Goal: Task Accomplishment & Management: Use online tool/utility

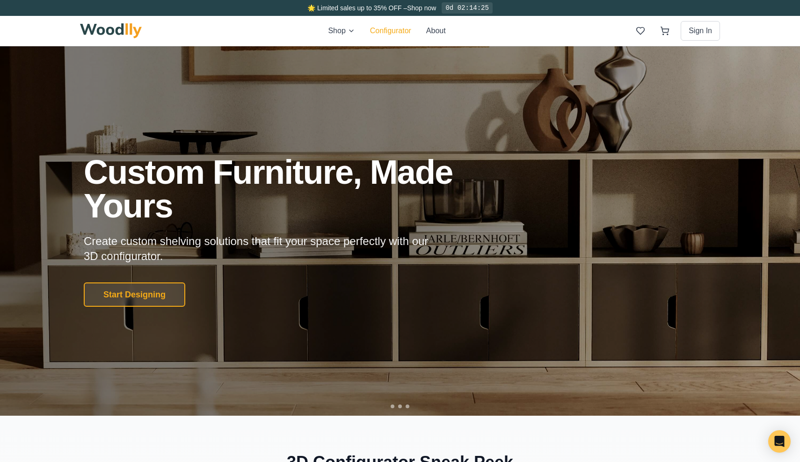
click at [402, 30] on button "Configurator" at bounding box center [390, 30] width 41 height 11
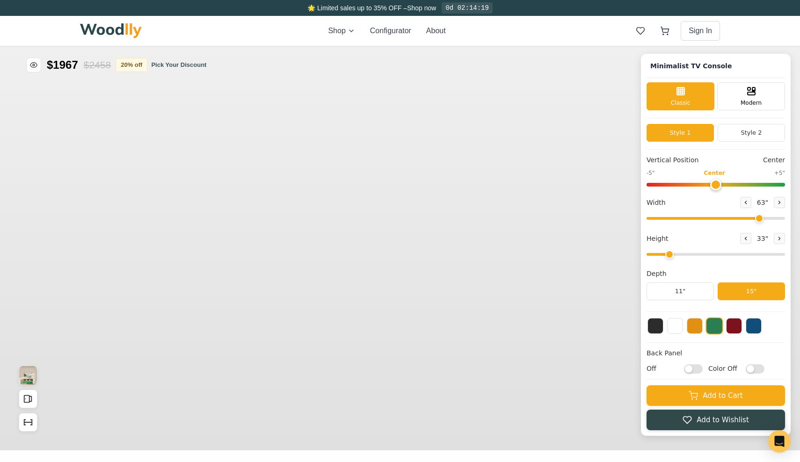
type input "63"
type input "2"
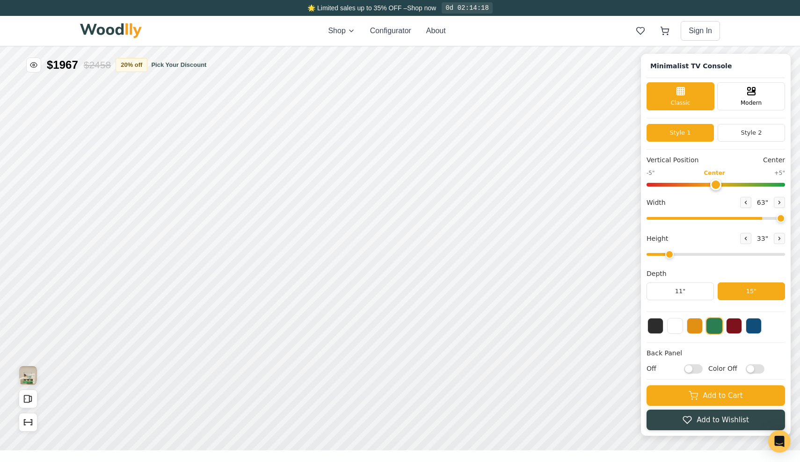
type input "72"
click at [782, 218] on input "range" at bounding box center [715, 218] width 138 height 3
click at [780, 239] on icon at bounding box center [779, 238] width 1 height 3
type input "3"
click at [175, 153] on div "9"" at bounding box center [178, 154] width 7 height 10
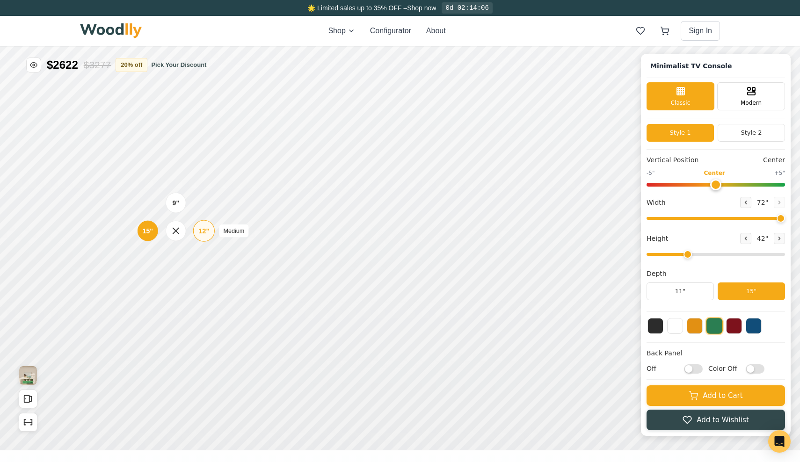
click at [204, 230] on div "12"" at bounding box center [203, 231] width 11 height 10
click at [199, 285] on div "12"" at bounding box center [200, 288] width 11 height 10
click at [541, 275] on rect at bounding box center [539, 278] width 7 height 6
click at [336, 183] on div "Drawer" at bounding box center [329, 183] width 21 height 21
click at [465, 191] on div "Drawer" at bounding box center [470, 183] width 21 height 21
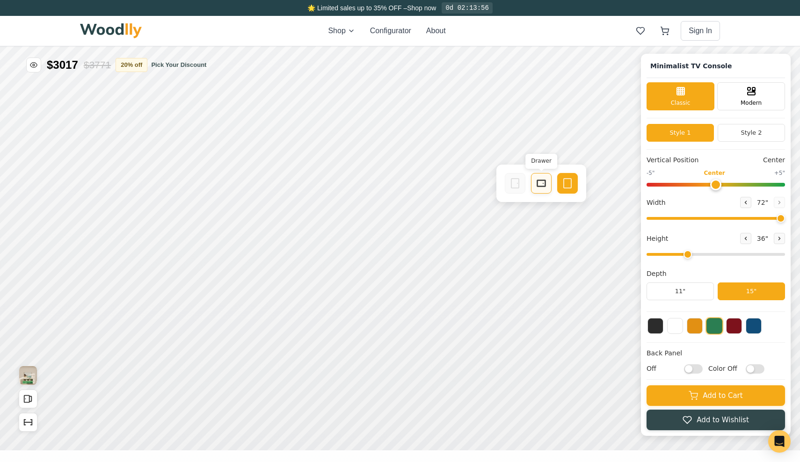
click at [542, 185] on icon at bounding box center [541, 183] width 11 height 11
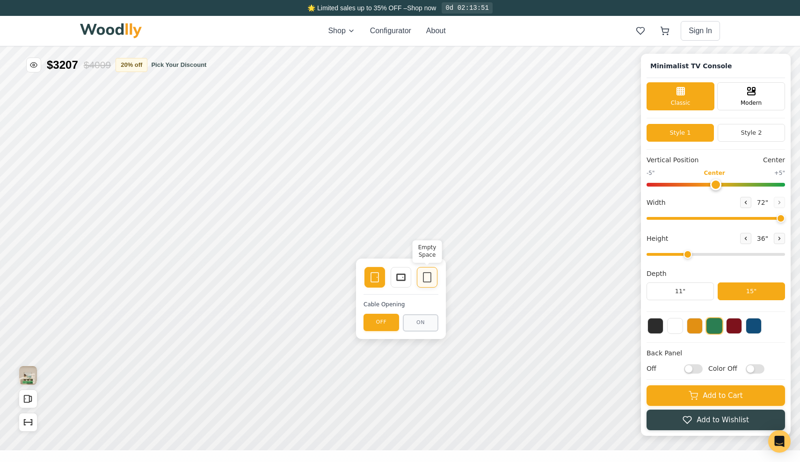
click at [423, 283] on div "Empty Space" at bounding box center [427, 277] width 21 height 21
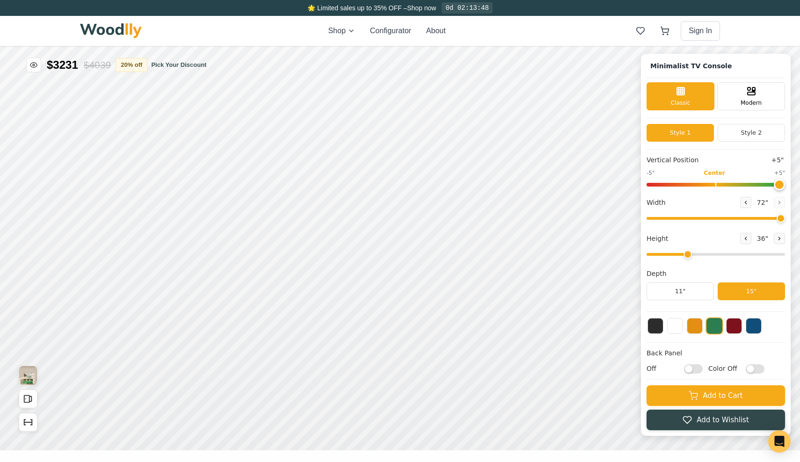
drag, startPoint x: 717, startPoint y: 184, endPoint x: 798, endPoint y: 184, distance: 81.4
type input "5"
click at [798, 46] on div "Minimalist TV Console Classic Modern Style 1 Style 2 Vertical Position +5" -5" …" at bounding box center [400, 46] width 800 height 0
click at [692, 323] on button at bounding box center [695, 325] width 16 height 16
